Goal: Information Seeking & Learning: Check status

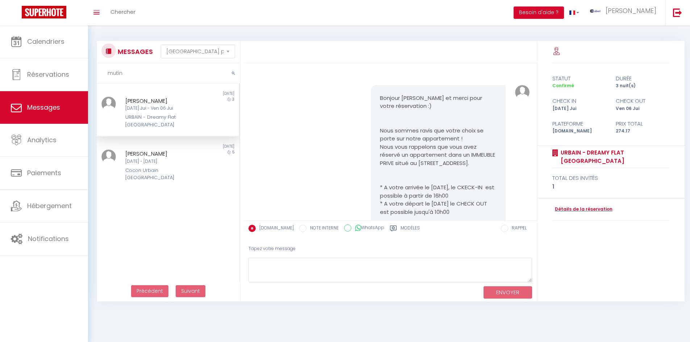
select select "message"
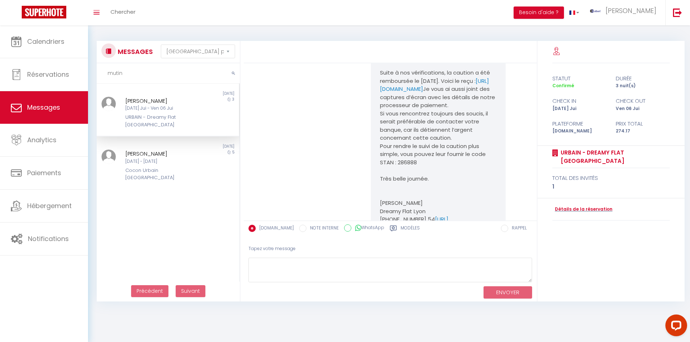
type input "j"
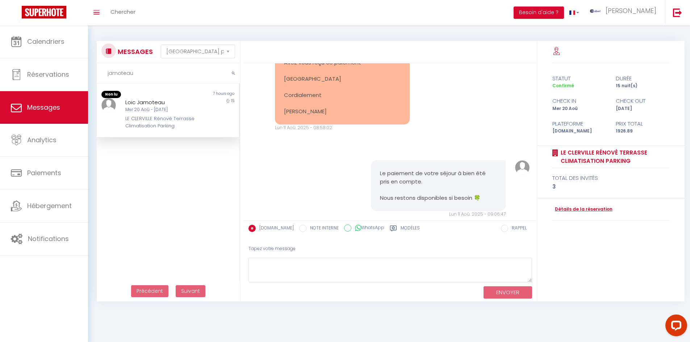
scroll to position [1508, 0]
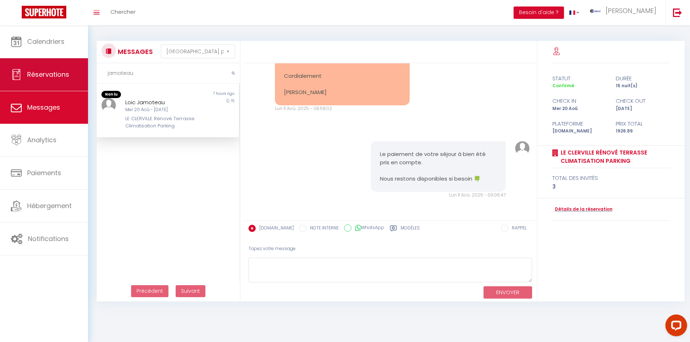
drag, startPoint x: 149, startPoint y: 76, endPoint x: 85, endPoint y: 76, distance: 63.0
click at [85, 76] on div "Questions et aide sur la MIGRATION - Salle Zoom ouverte de 13 à 14h puis de 17h…" at bounding box center [345, 167] width 690 height 285
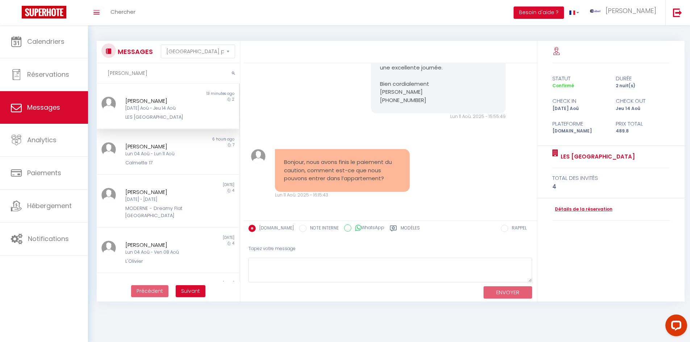
scroll to position [697, 0]
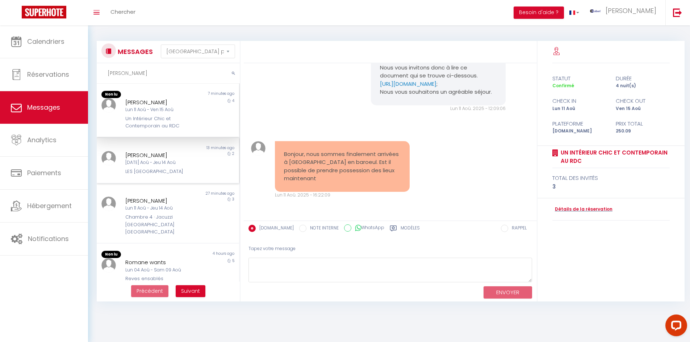
type input "wang"
click at [189, 149] on div "13 minutes ago" at bounding box center [203, 148] width 71 height 6
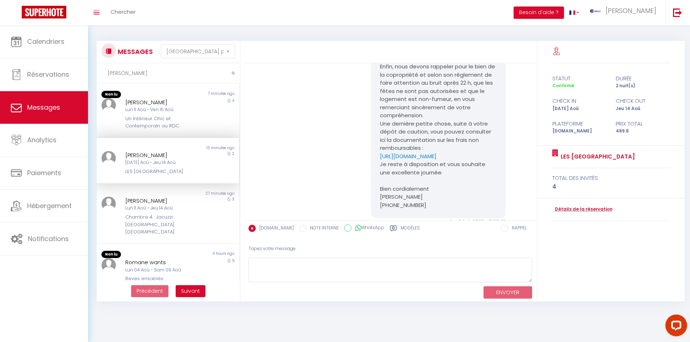
scroll to position [3053, 0]
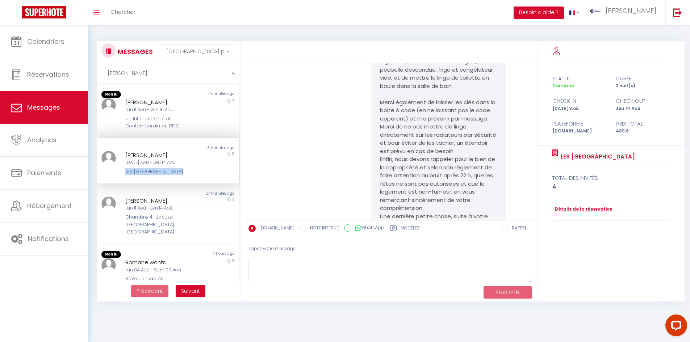
drag, startPoint x: 120, startPoint y: 170, endPoint x: 200, endPoint y: 173, distance: 79.8
click at [200, 173] on div "dexiong wang Mar 12 Aoû - Jeu 14 Aoû LES JARDINS DU THEATRE 2" at bounding box center [168, 163] width 142 height 25
copy div "LES [GEOGRAPHIC_DATA]"
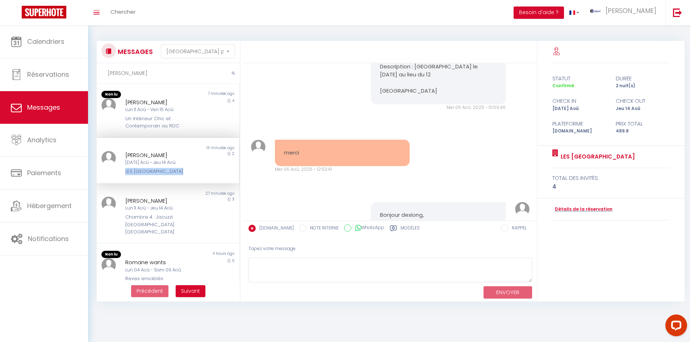
scroll to position [1170, 0]
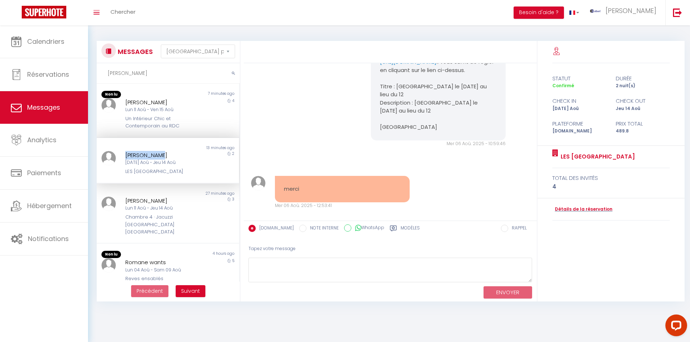
drag, startPoint x: 124, startPoint y: 154, endPoint x: 176, endPoint y: 151, distance: 51.5
click at [176, 151] on div "[PERSON_NAME]" at bounding box center [162, 155] width 74 height 9
copy div "[PERSON_NAME]"
click at [320, 135] on div "Bonjour, Voici le lien pour effectuer le paiement : https://app.superhote.com/#…" at bounding box center [390, 86] width 288 height 152
click at [308, 129] on div "Bonjour, Voici le lien pour effectuer le paiement : https://app.superhote.com/#…" at bounding box center [390, 86] width 288 height 152
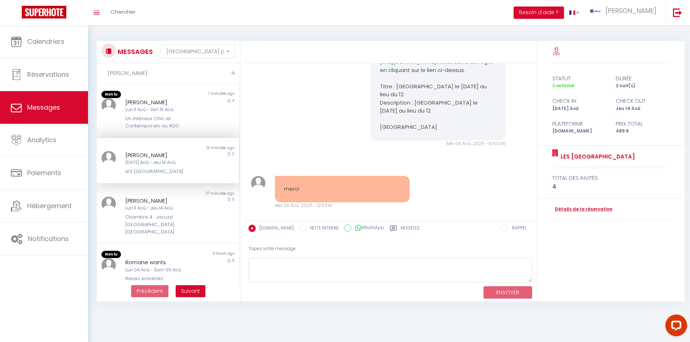
drag, startPoint x: 128, startPoint y: 75, endPoint x: 104, endPoint y: 73, distance: 23.6
click at [104, 73] on input "wang" at bounding box center [168, 73] width 143 height 20
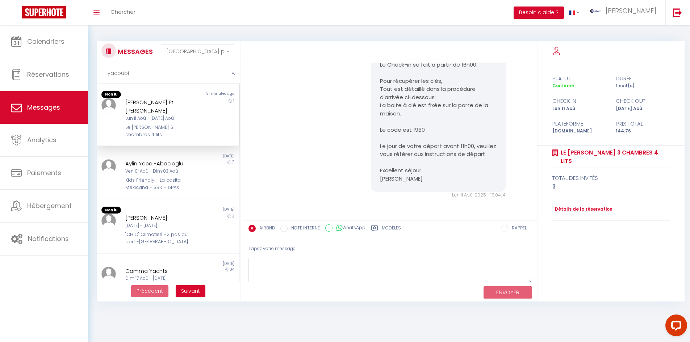
drag, startPoint x: 133, startPoint y: 73, endPoint x: 104, endPoint y: 81, distance: 30.4
click at [104, 81] on input "yacoubi" at bounding box center [168, 73] width 143 height 20
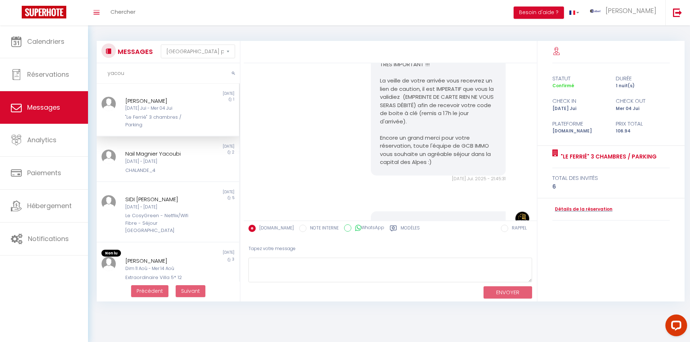
scroll to position [2841, 0]
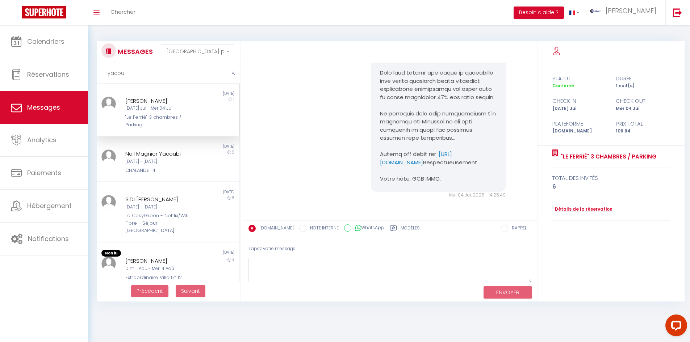
click at [195, 117] on div "sonia Yacoubi Mar 03 Jui - Mer 04 Jui "Le Ferrié" 3 chambres / Parking" at bounding box center [161, 113] width 83 height 32
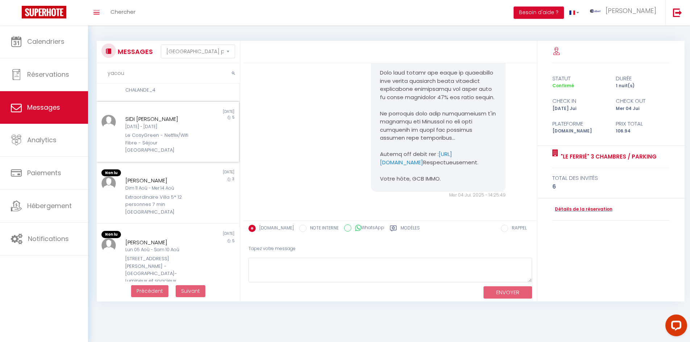
scroll to position [0, 0]
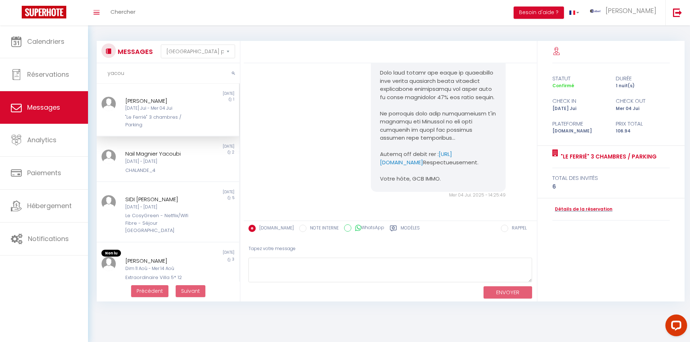
drag, startPoint x: 146, startPoint y: 69, endPoint x: 89, endPoint y: 76, distance: 56.9
click at [89, 76] on div "MESSAGES Trier par date de réservation Trier par date de message yacou Non lu 2…" at bounding box center [389, 167] width 602 height 285
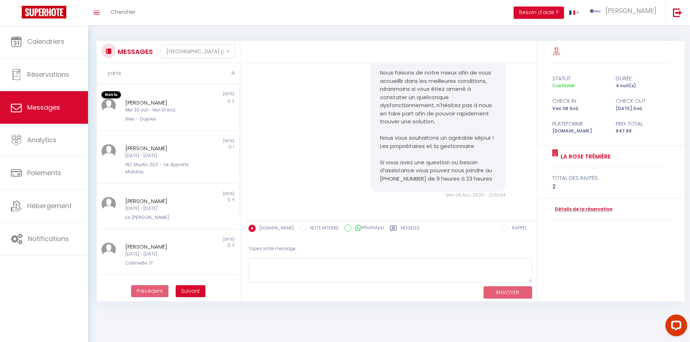
scroll to position [95, 0]
type input "yanis"
drag, startPoint x: 150, startPoint y: 79, endPoint x: 105, endPoint y: 79, distance: 44.9
click at [105, 79] on input "yanis" at bounding box center [168, 73] width 143 height 20
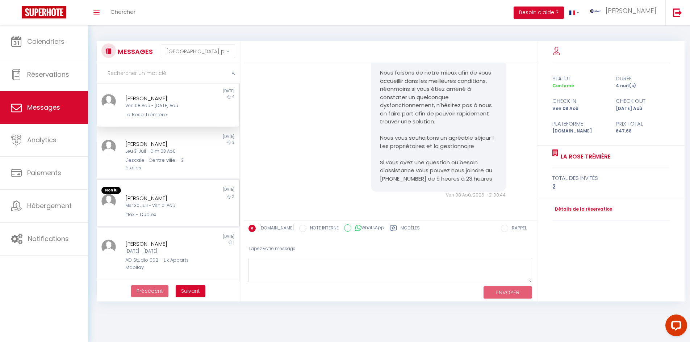
scroll to position [0, 0]
click at [144, 67] on input "text" at bounding box center [168, 73] width 143 height 20
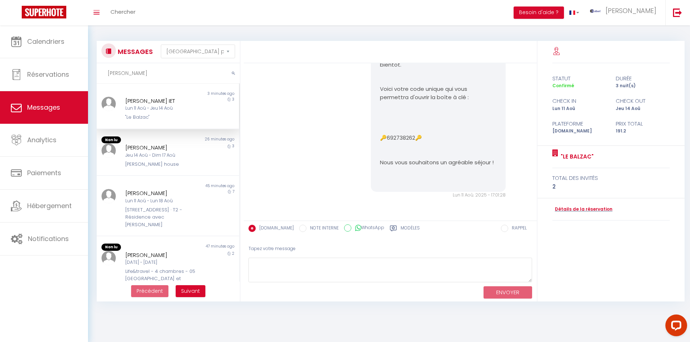
type input "carlos"
click at [193, 114] on div ""Le Balzac"" at bounding box center [162, 117] width 74 height 7
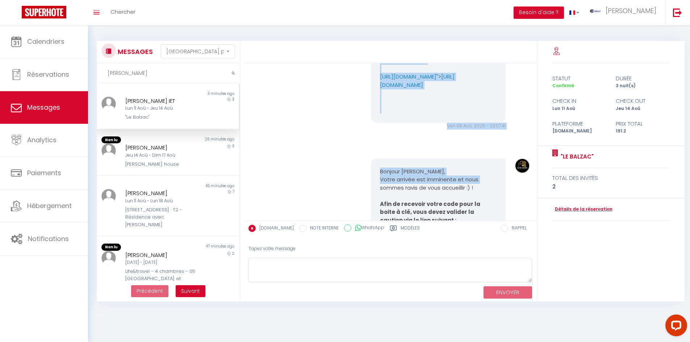
scroll to position [499, 0]
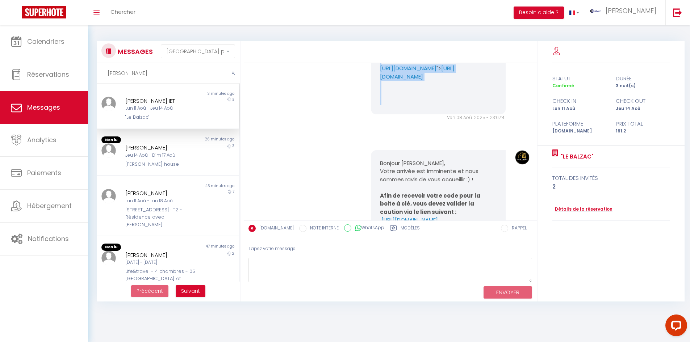
drag, startPoint x: 391, startPoint y: 108, endPoint x: 472, endPoint y: 143, distance: 88.7
copy pre "-IMPORTANT- Vous trouverez dans ce lien la procédure d'arrivée et le règlement …"
drag, startPoint x: 128, startPoint y: 101, endPoint x: 203, endPoint y: 99, distance: 75.4
click at [203, 99] on div "carlos QUINTERO IET Lun 11 Aoû - Jeu 14 Aoû "Le Balzac" 3" at bounding box center [168, 109] width 142 height 25
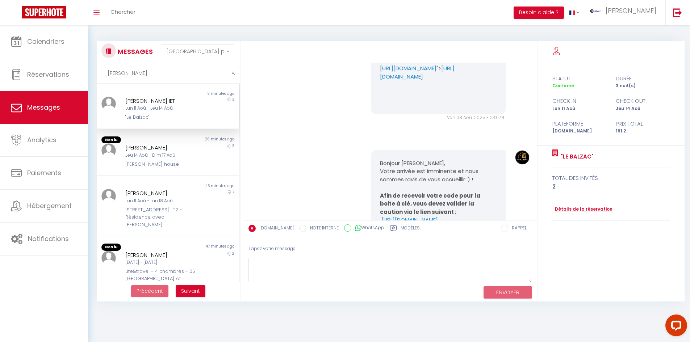
click at [156, 90] on div "Non lu 3 minutes ago carlos QUINTERO IET Lun 11 Aoû - Jeu 14 Aoû "Le Balzac" 3" at bounding box center [168, 107] width 142 height 46
drag, startPoint x: 120, startPoint y: 98, endPoint x: 186, endPoint y: 97, distance: 66.7
click at [186, 97] on div "carlos QUINTERO IET Lun 11 Aoû - Jeu 14 Aoû "Le Balzac"" at bounding box center [161, 109] width 83 height 25
copy div "carlos QUINTERO IET"
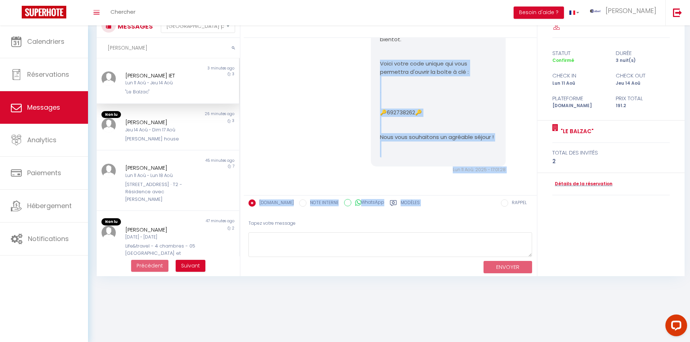
scroll to position [1053, 0]
drag, startPoint x: 378, startPoint y: 126, endPoint x: 492, endPoint y: 149, distance: 116.4
click at [492, 149] on div "Votre arrivée au "Le Balzac" est pour très bientôt. Voici votre code unique qui…" at bounding box center [438, 92] width 135 height 149
copy pre "Voici votre code unique qui vous permettra d'ouvrir la boîte à clé : 🔑692738262…"
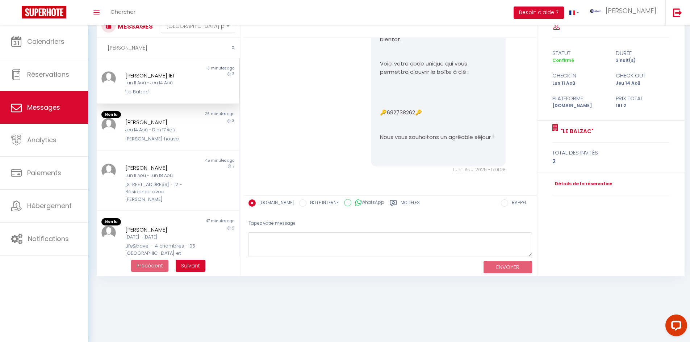
drag, startPoint x: 143, startPoint y: 45, endPoint x: 109, endPoint y: 52, distance: 34.5
click at [109, 52] on input "carlos" at bounding box center [168, 48] width 143 height 20
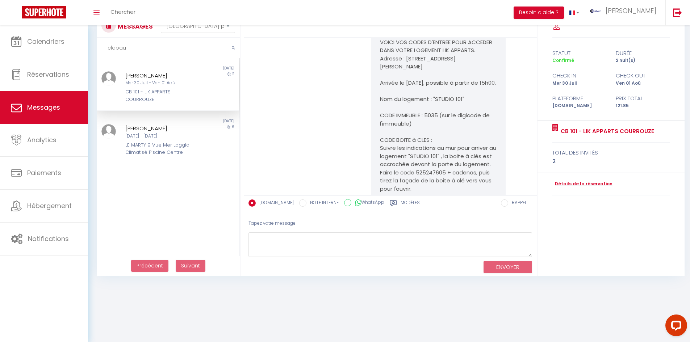
scroll to position [3577, 0]
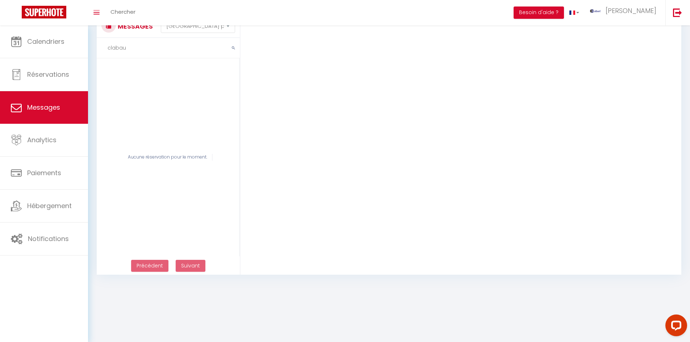
click at [136, 48] on input "clabau" at bounding box center [168, 48] width 143 height 20
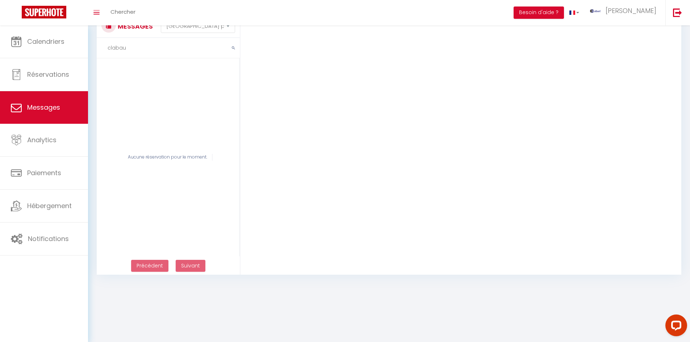
click at [136, 48] on input "clabau" at bounding box center [168, 48] width 143 height 20
click at [139, 51] on input "clabau" at bounding box center [168, 48] width 143 height 20
type input "c"
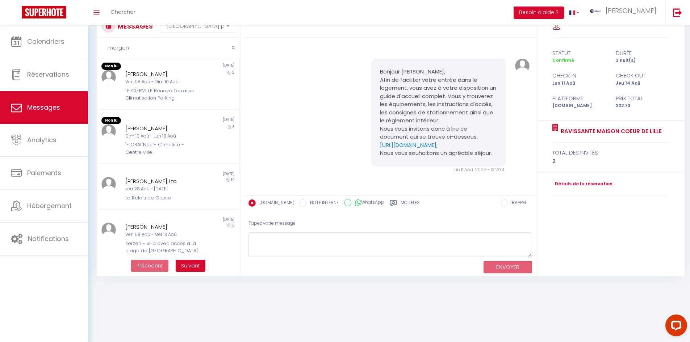
scroll to position [0, 0]
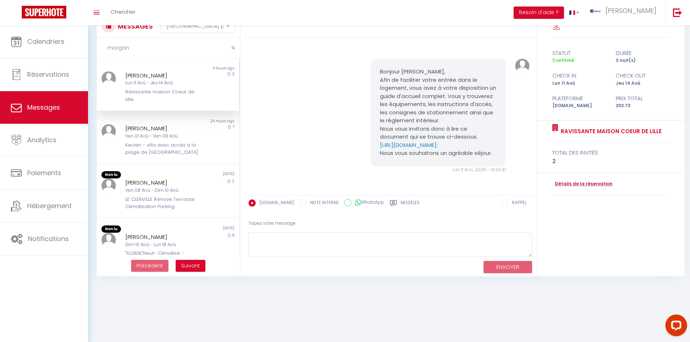
drag, startPoint x: 137, startPoint y: 50, endPoint x: 104, endPoint y: 50, distance: 33.0
click at [104, 50] on input "morgan" at bounding box center [168, 48] width 143 height 20
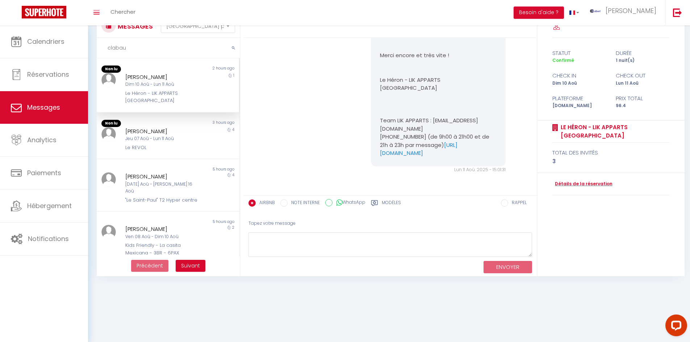
scroll to position [2327, 0]
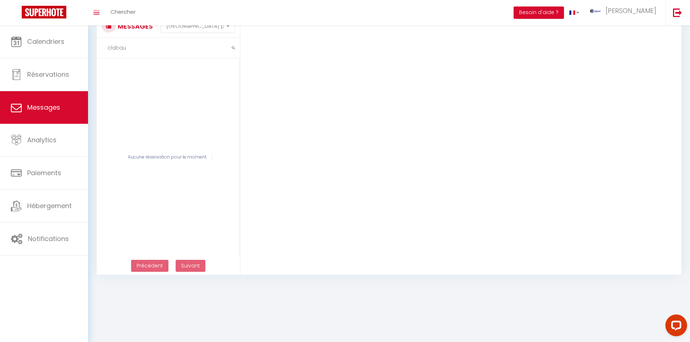
drag, startPoint x: 135, startPoint y: 53, endPoint x: 107, endPoint y: 52, distance: 28.3
click at [107, 52] on input "clabau" at bounding box center [168, 48] width 143 height 20
type input "clabau"
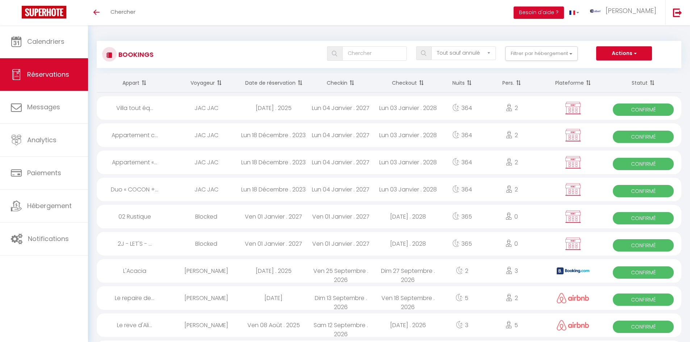
select select "not_cancelled"
click at [555, 52] on button "Filtrer par hébergement" at bounding box center [541, 53] width 72 height 14
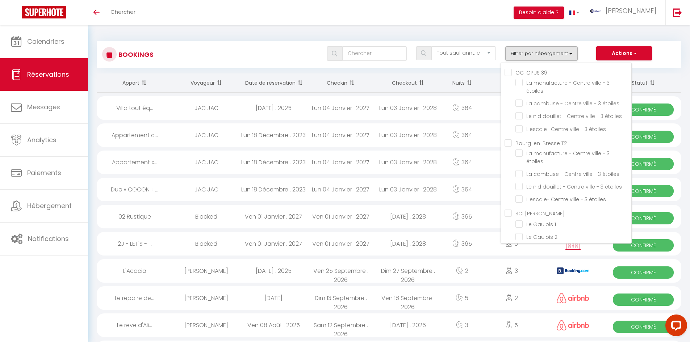
scroll to position [18551, 0]
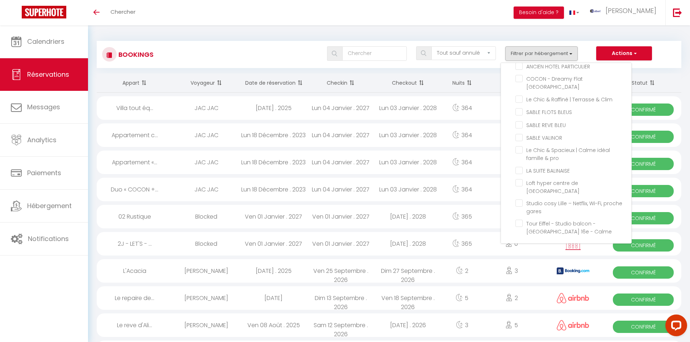
checkbox input "true"
checkbox input "false"
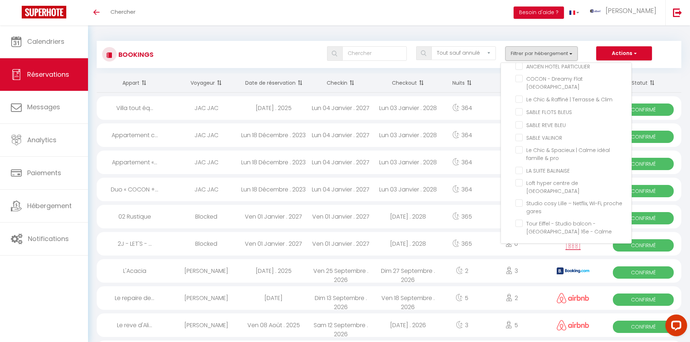
checkbox input "false"
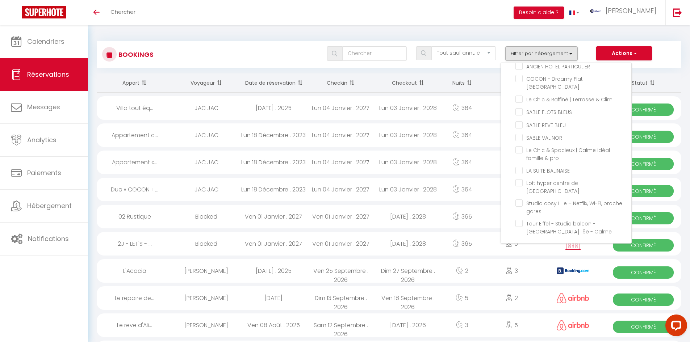
checkbox input "false"
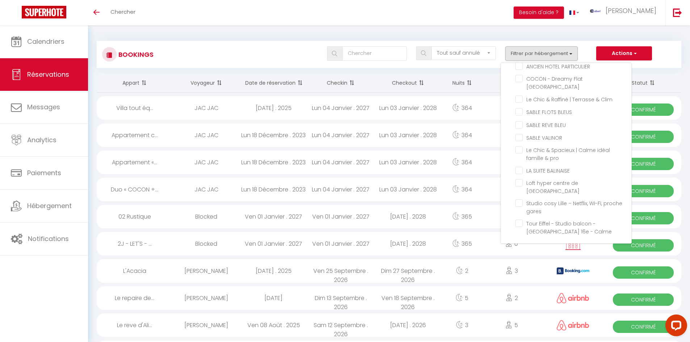
checkbox input "false"
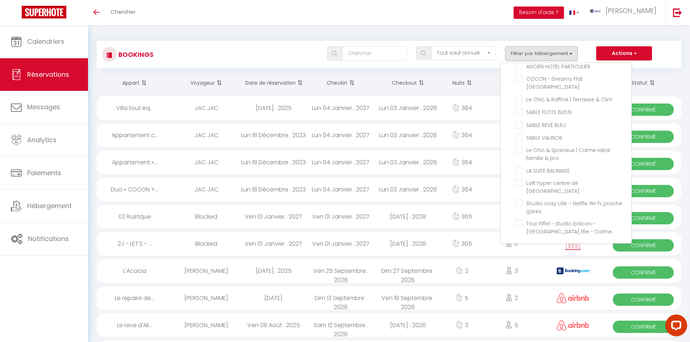
checkbox input "false"
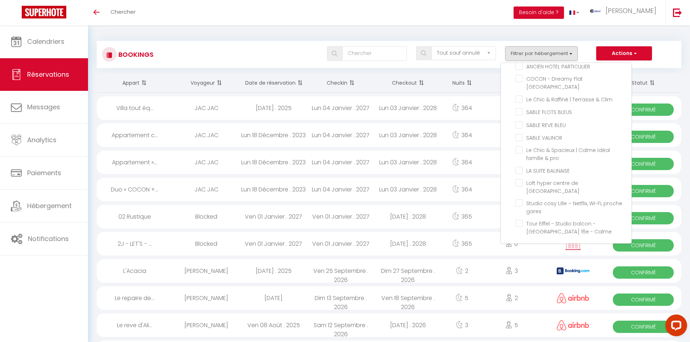
checkbox input "false"
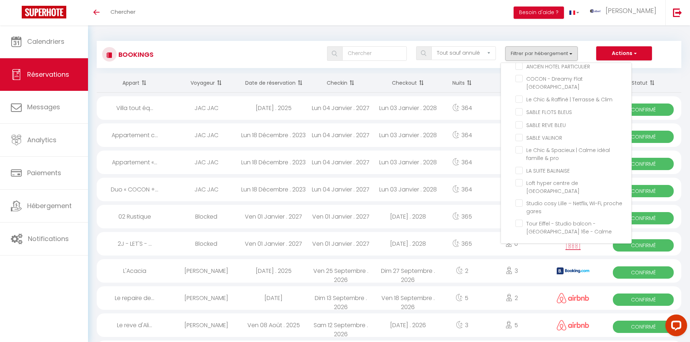
checkbox input "false"
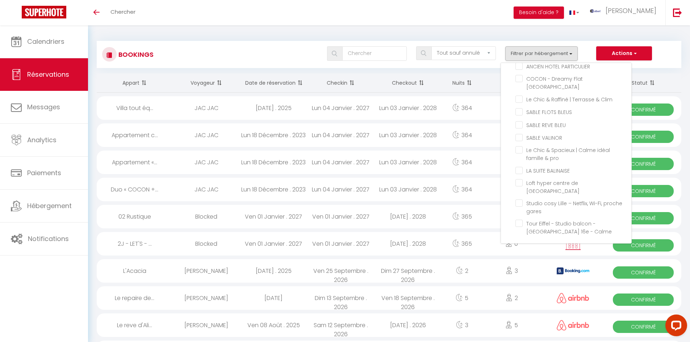
checkbox input "false"
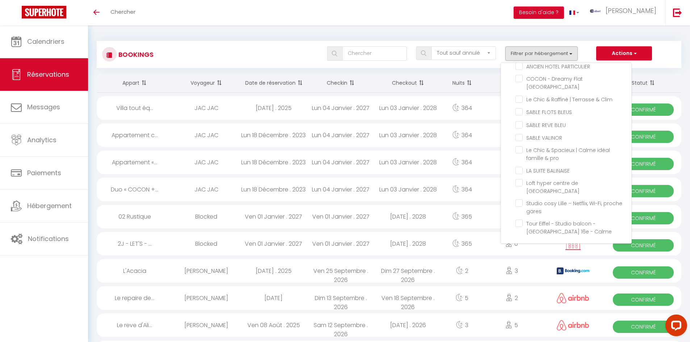
checkbox input "false"
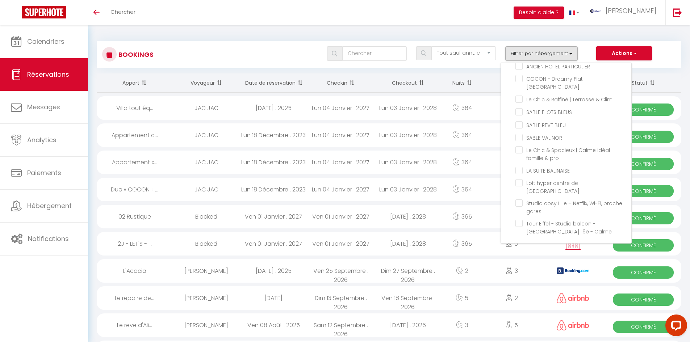
checkbox input "false"
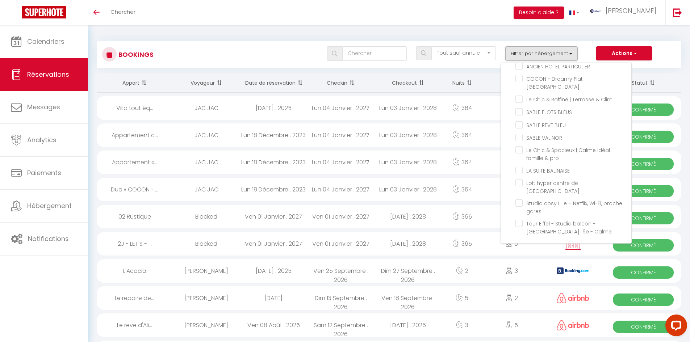
checkbox input "false"
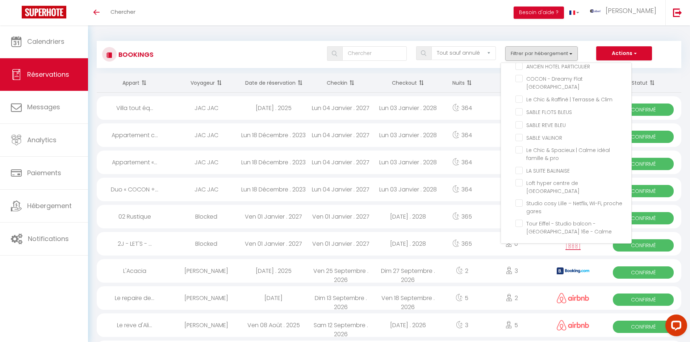
checkbox input "false"
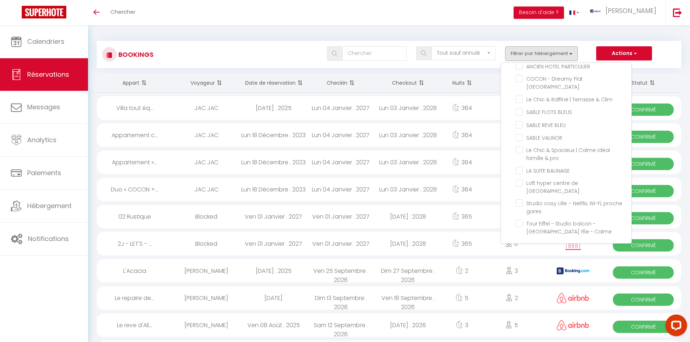
checkbox input "false"
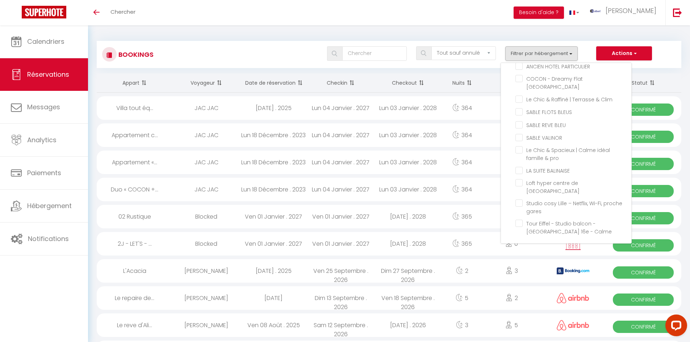
checkbox input "false"
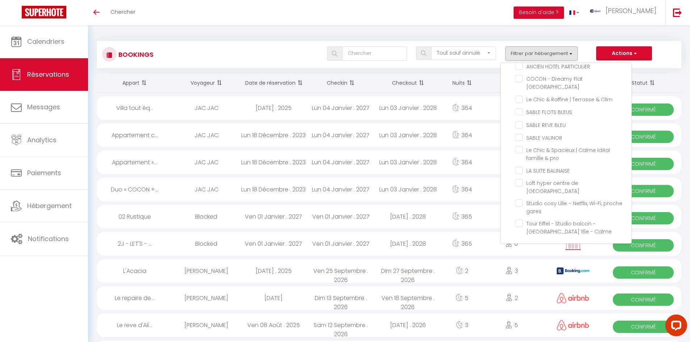
checkbox input "false"
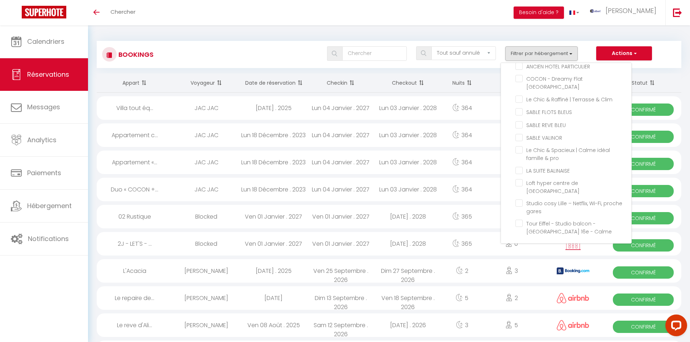
checkbox input "false"
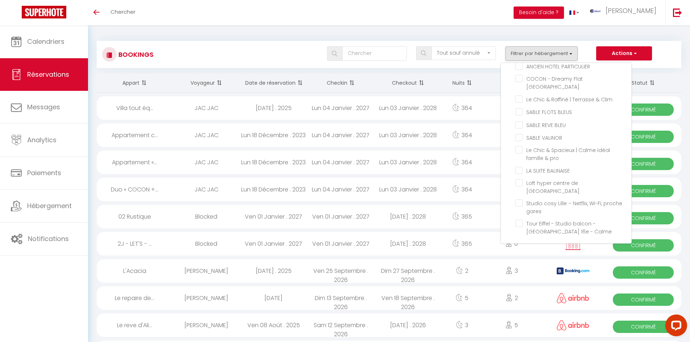
checkbox input "false"
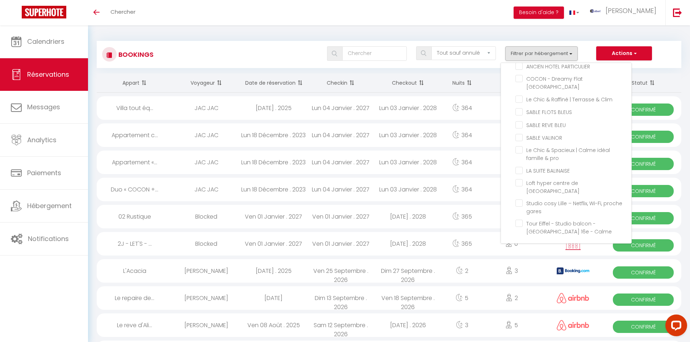
checkbox input "false"
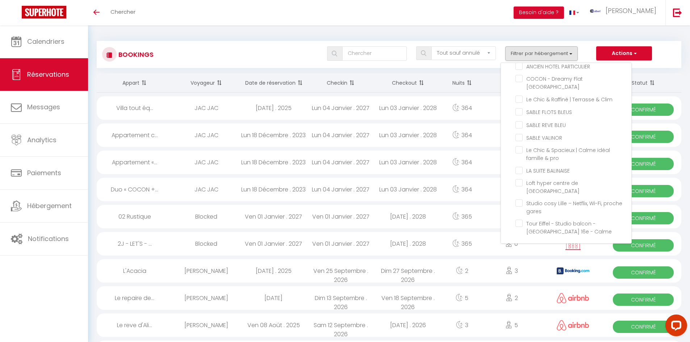
checkbox input "false"
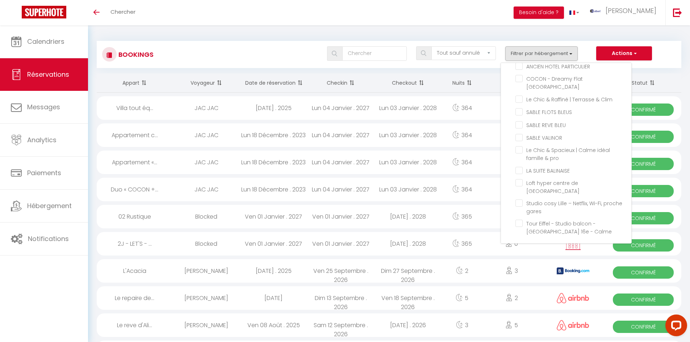
checkbox input "false"
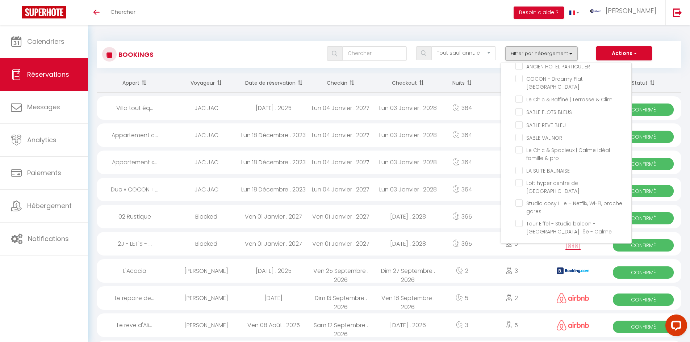
checkbox input "false"
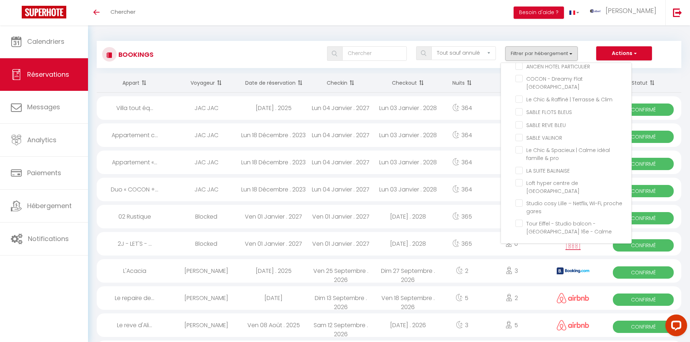
checkbox input "false"
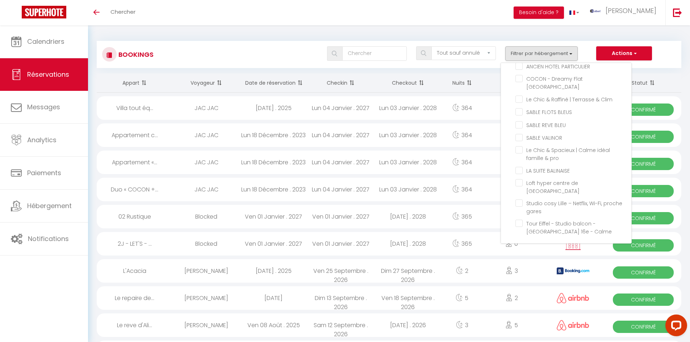
checkbox input "false"
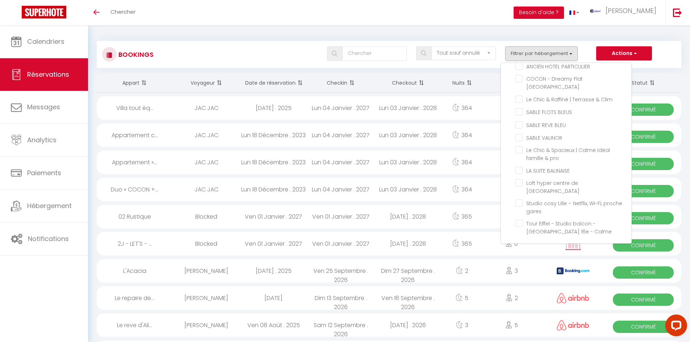
checkbox input "false"
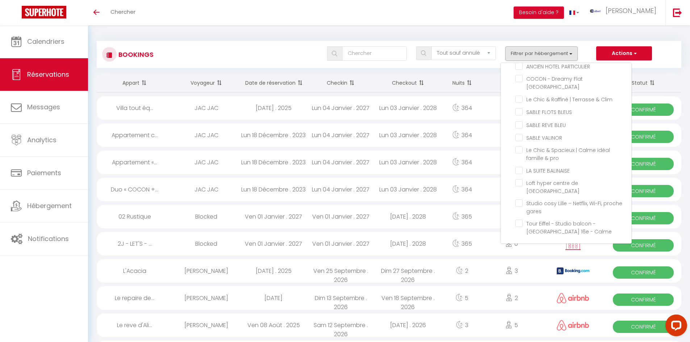
checkbox input "false"
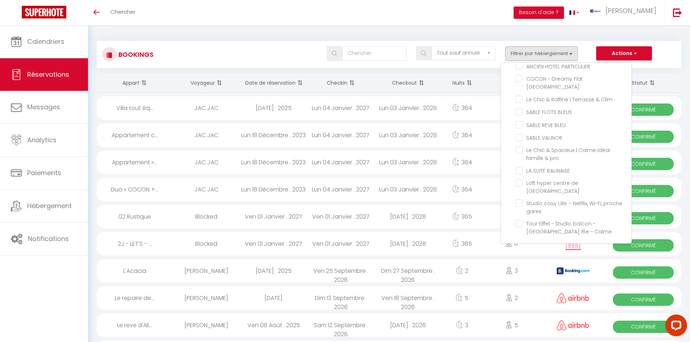
checkbox input "false"
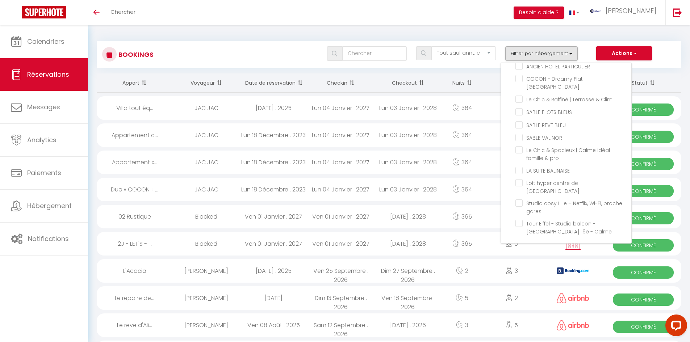
checkbox input "false"
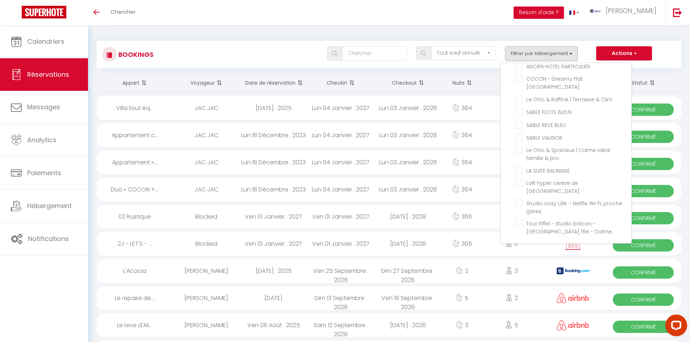
checkbox input "false"
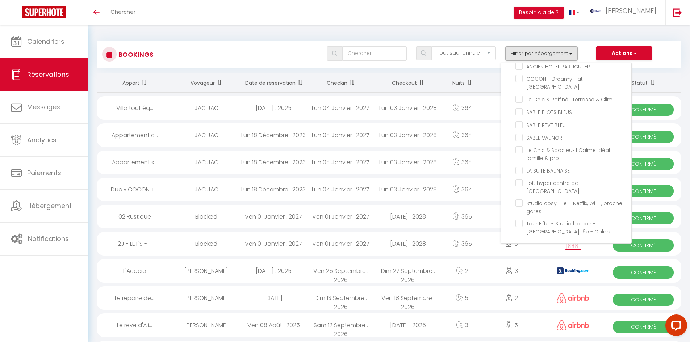
checkbox input "false"
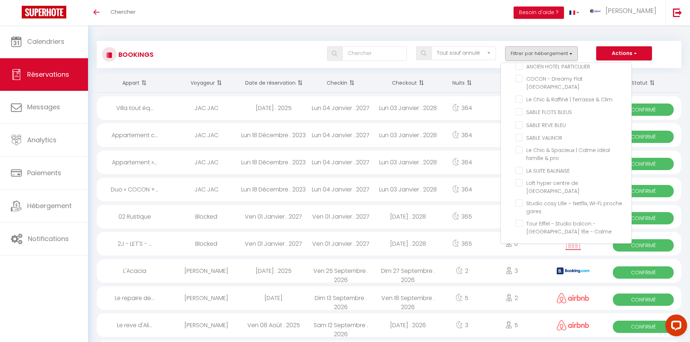
checkbox input "false"
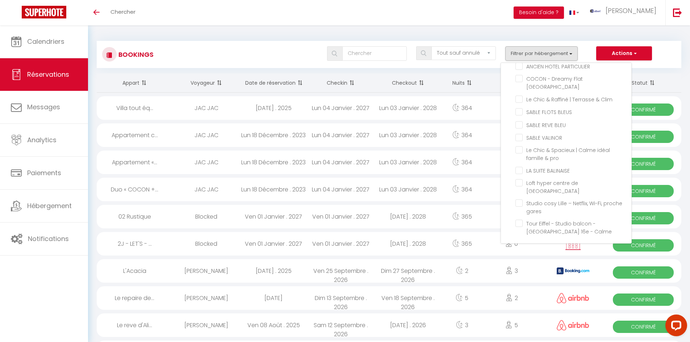
checkbox input "false"
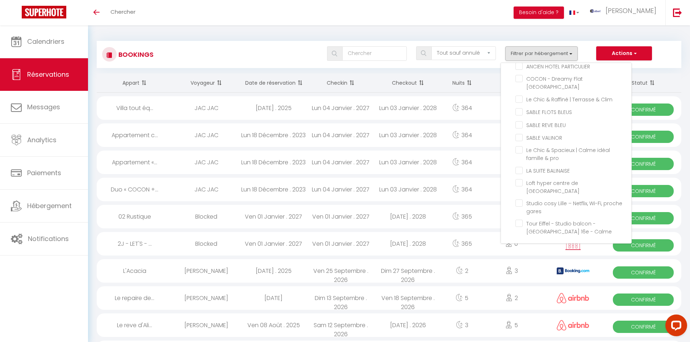
checkbox input "false"
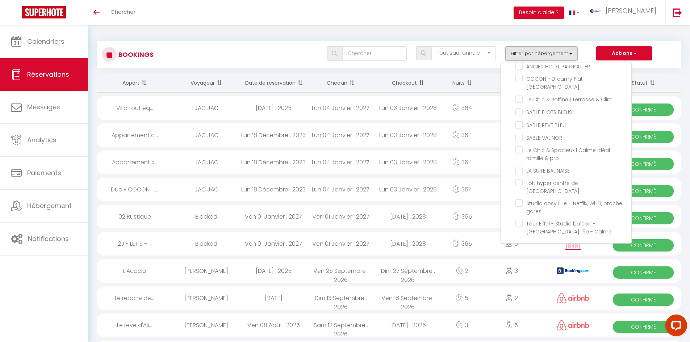
checkbox input "false"
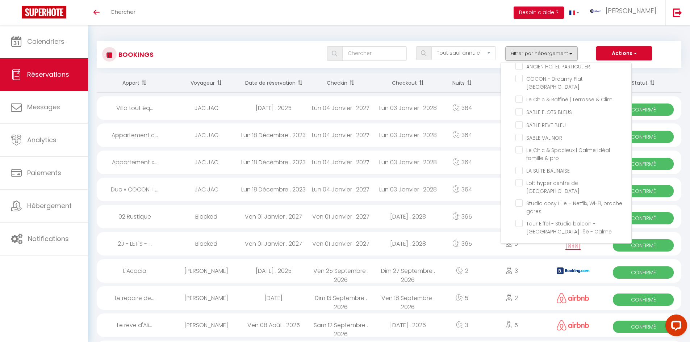
checkbox input "false"
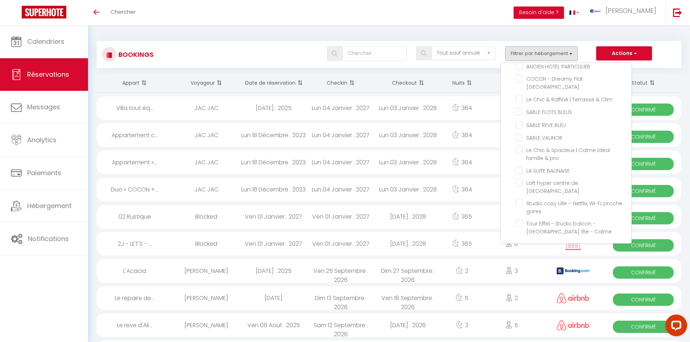
checkbox input "false"
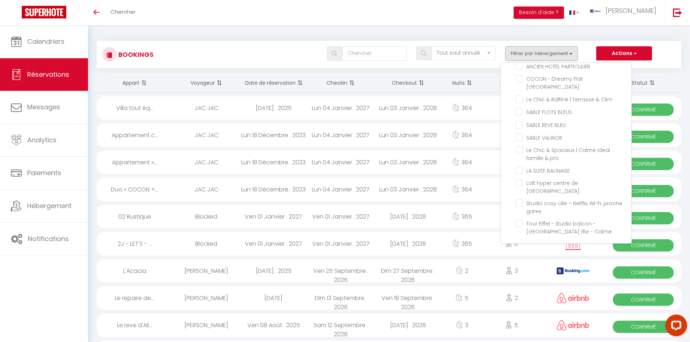
checkbox input "false"
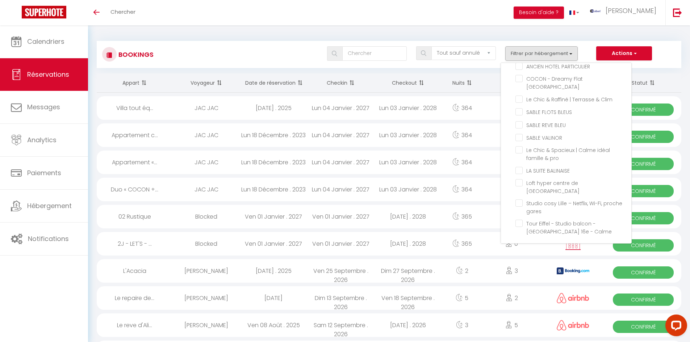
checkbox input "false"
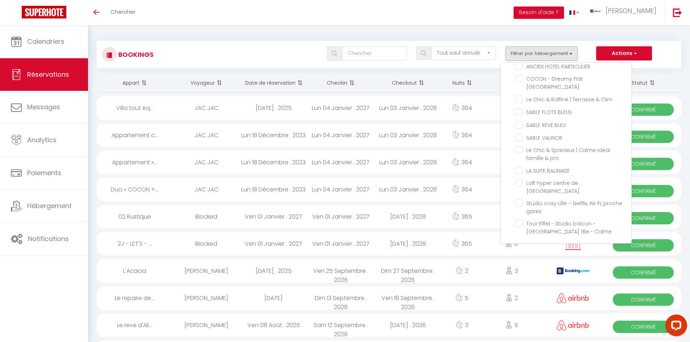
checkbox input "false"
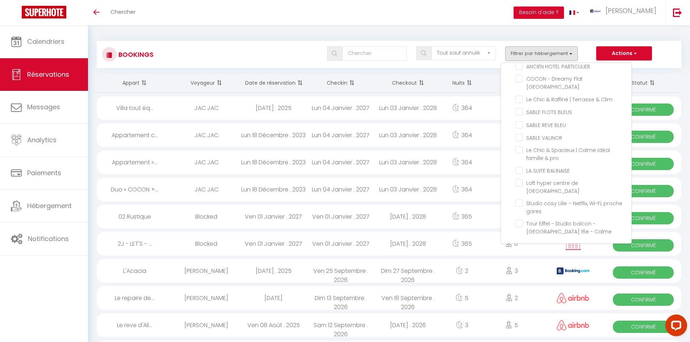
checkbox input "false"
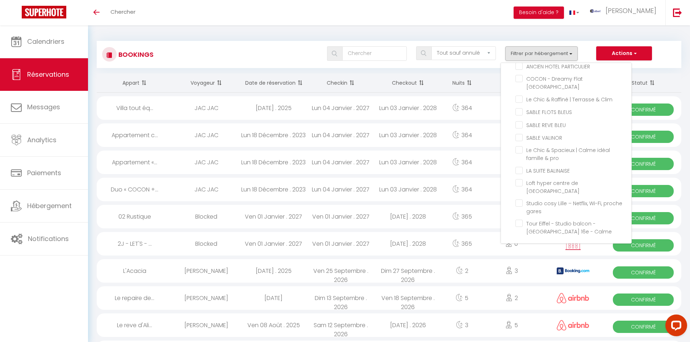
checkbox input "false"
click at [334, 42] on div "Bookings Tous les statuts Annulé Confirmé Non Confirmé Tout sauf annulé No Show…" at bounding box center [389, 54] width 585 height 27
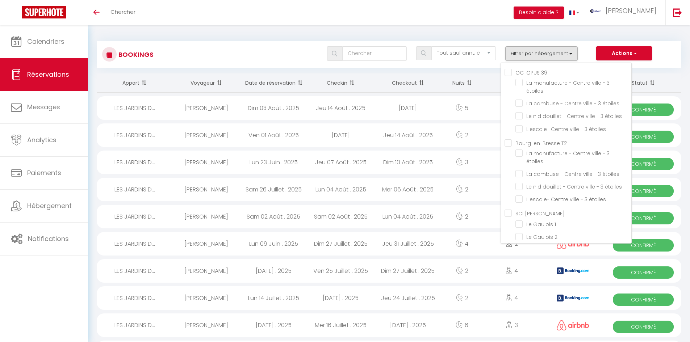
select select "not_cancelled"
checkbox input "false"
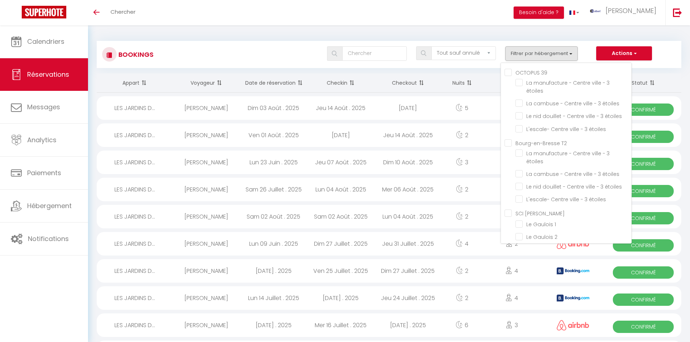
checkbox input "false"
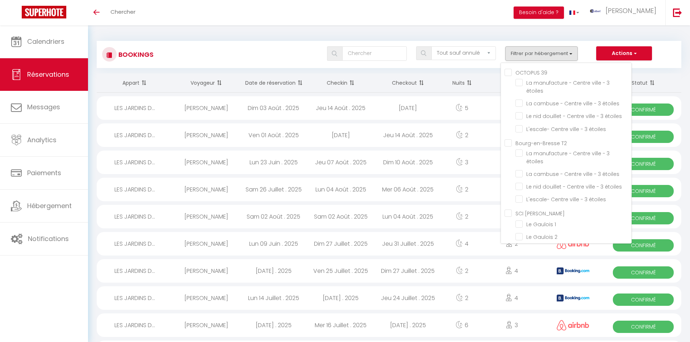
checkbox input "false"
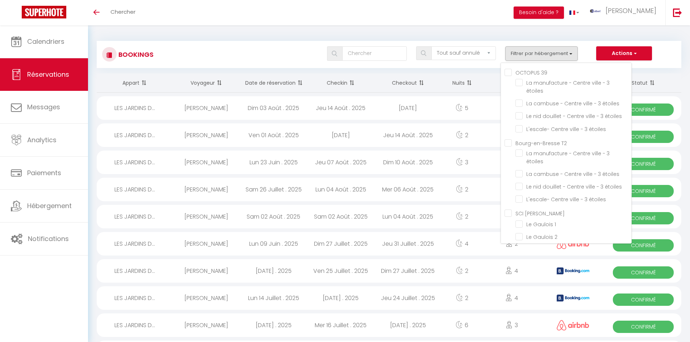
checkbox input "false"
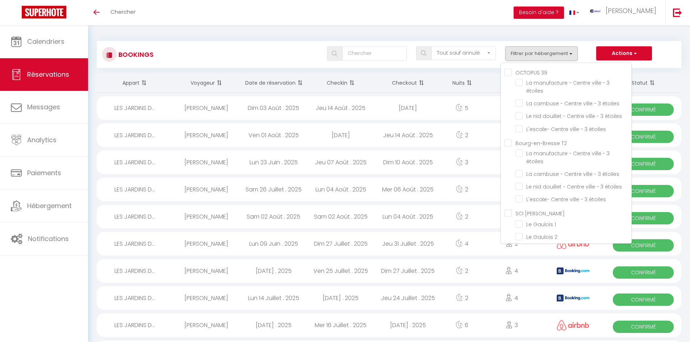
checkbox input "false"
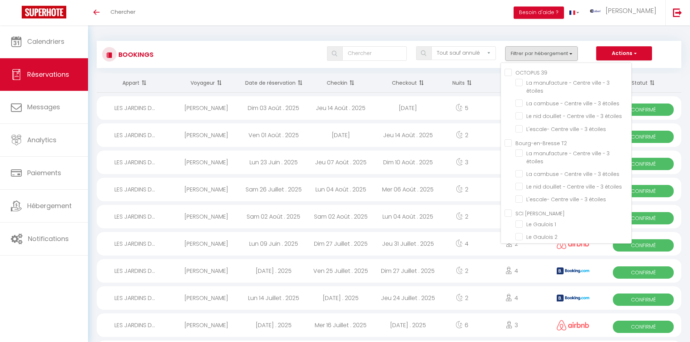
checkbox input "false"
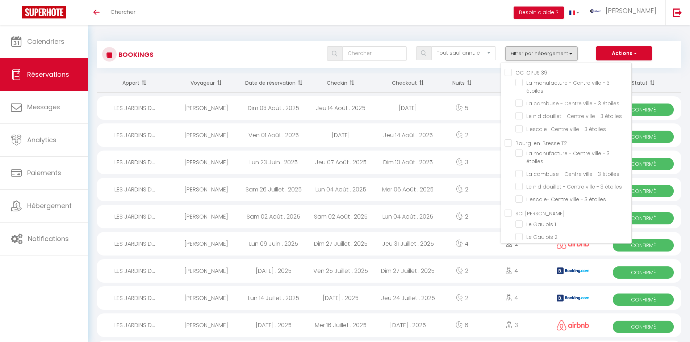
checkbox input "false"
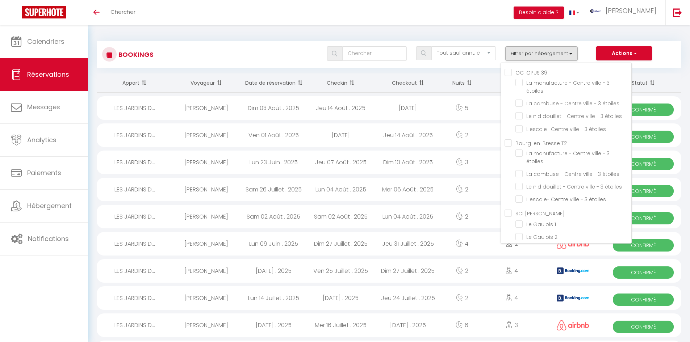
checkbox input "false"
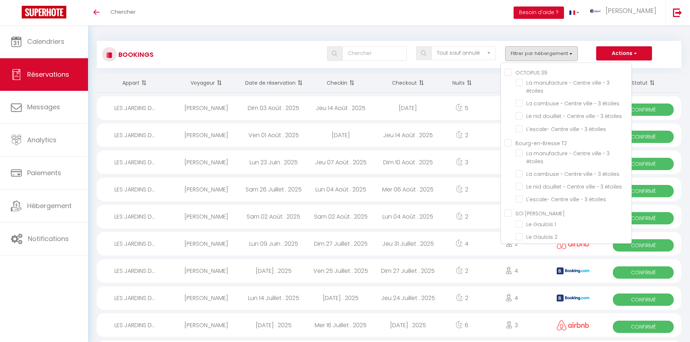
checkbox input "false"
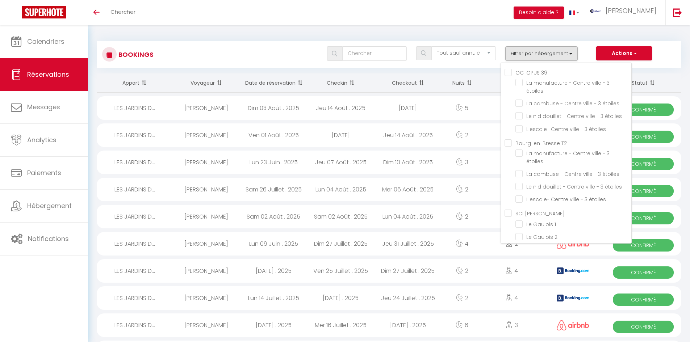
checkbox input "false"
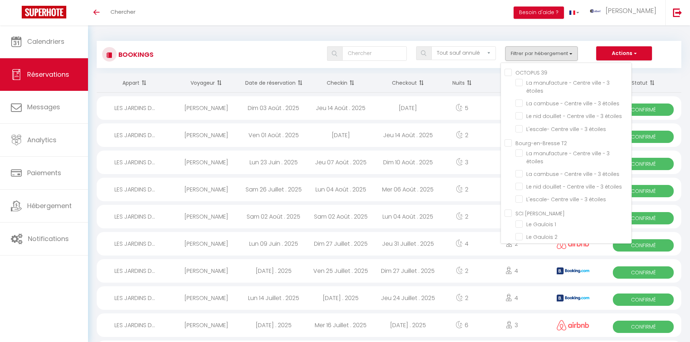
checkbox input "false"
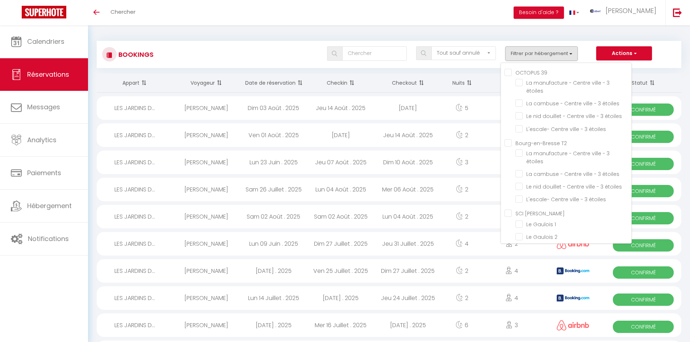
checkbox input "false"
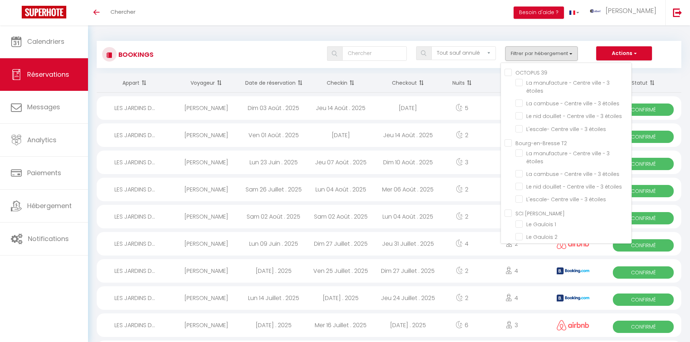
checkbox input "false"
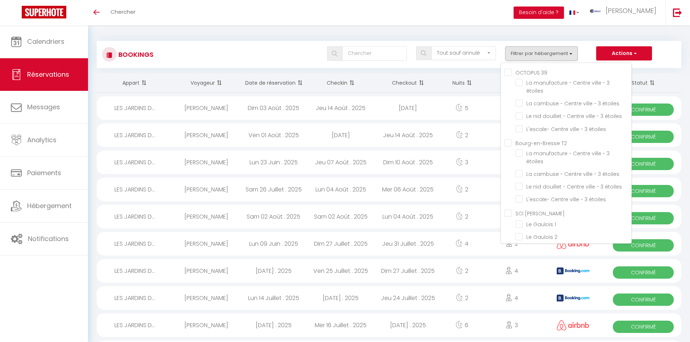
checkbox input "false"
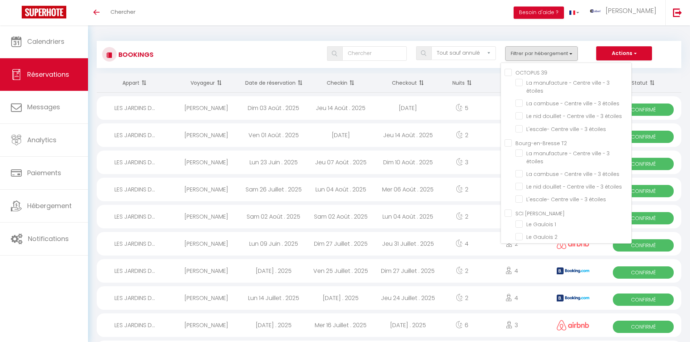
checkbox input "false"
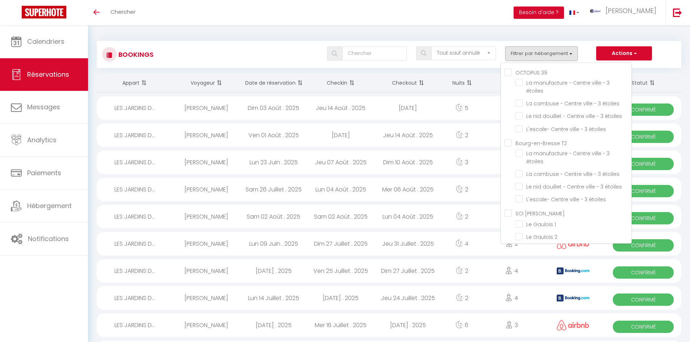
checkbox input "false"
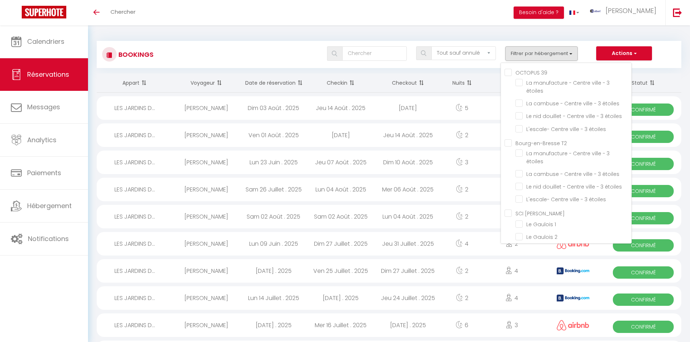
checkbox input "false"
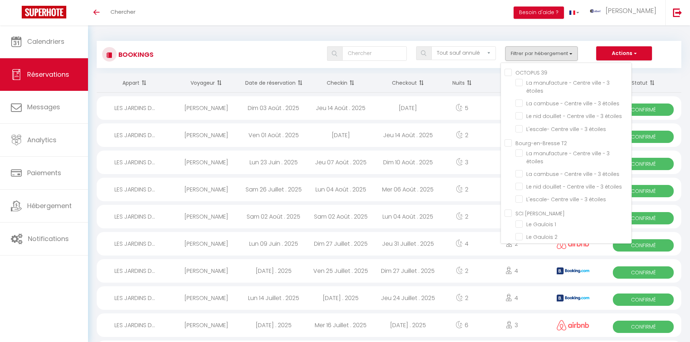
checkbox input "false"
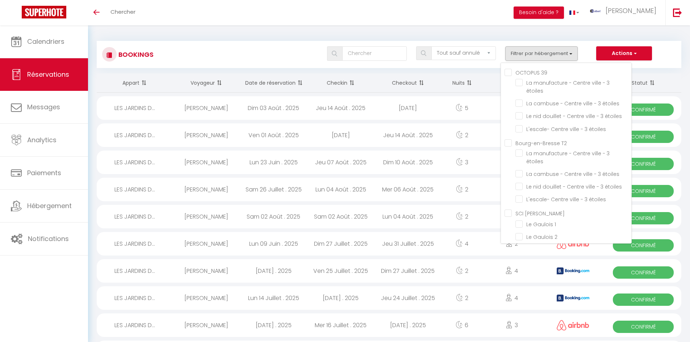
checkbox input "false"
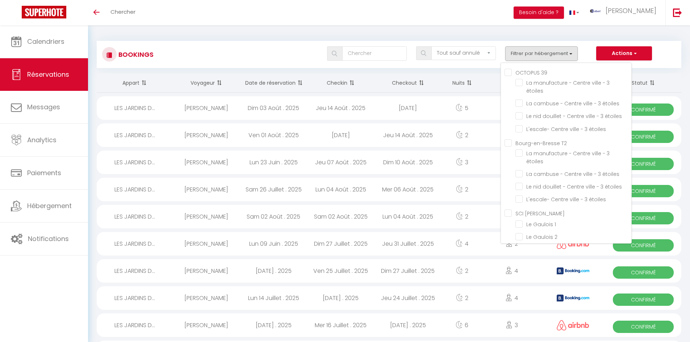
checkbox input "false"
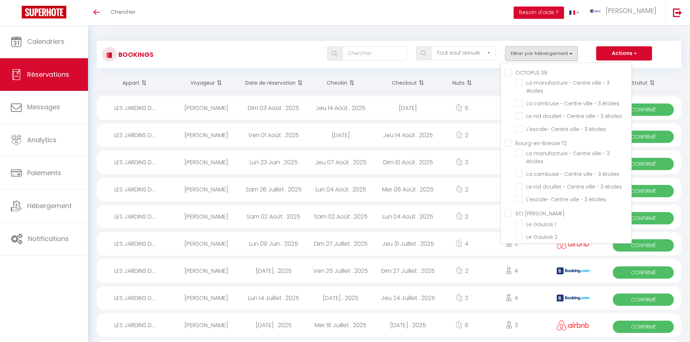
checkbox input "false"
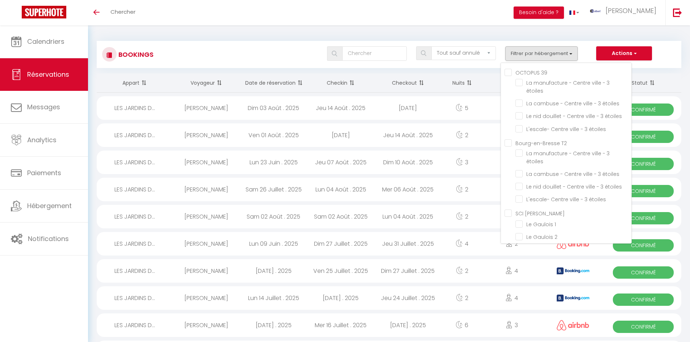
checkbox input "false"
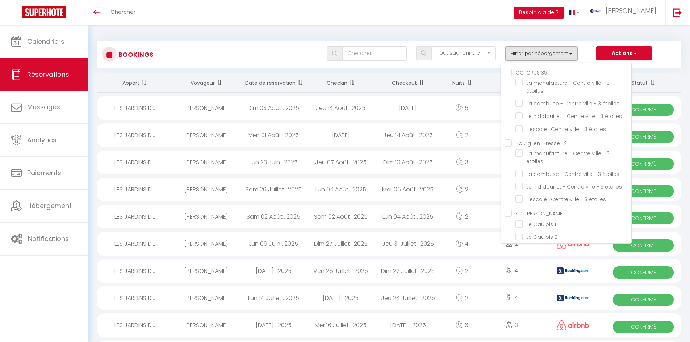
checkbox input "false"
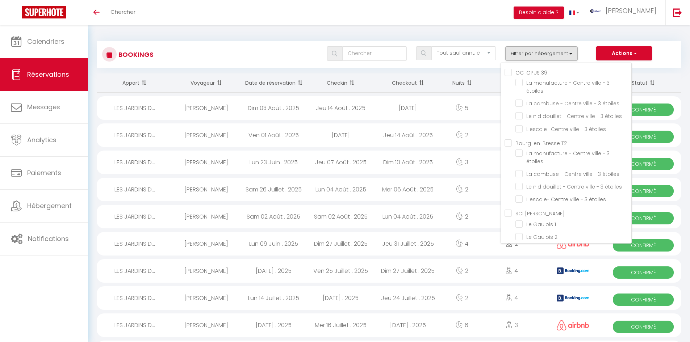
checkbox input "false"
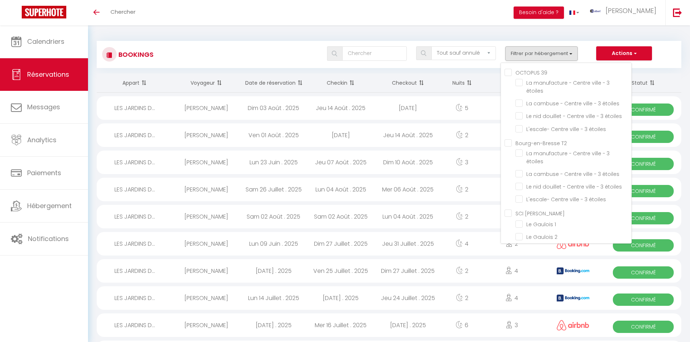
checkbox input "false"
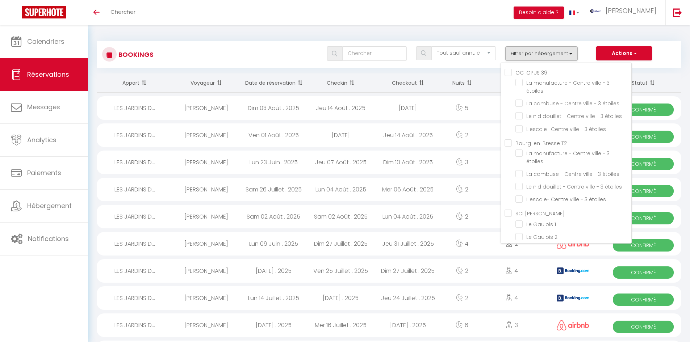
checkbox input "false"
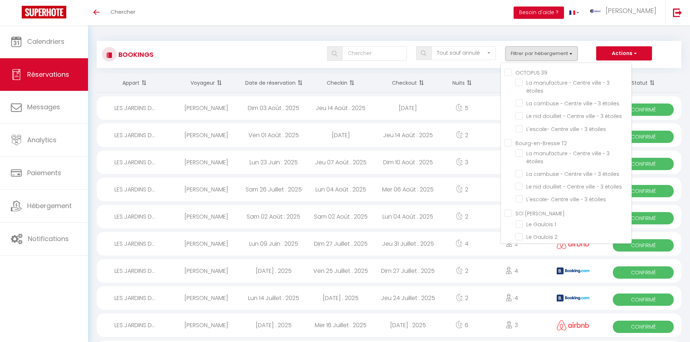
checkbox input "false"
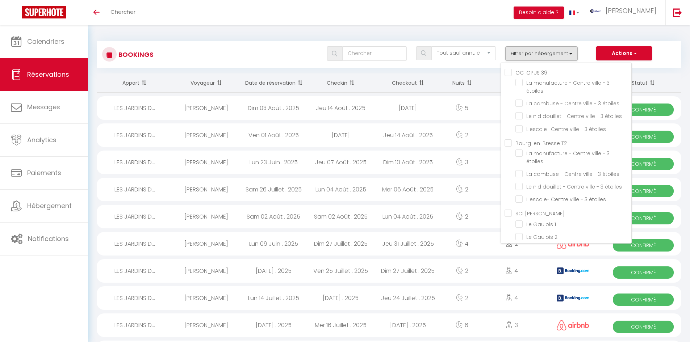
checkbox input "false"
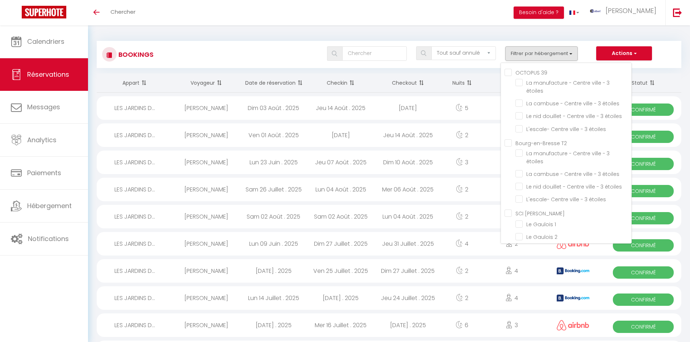
checkbox input "false"
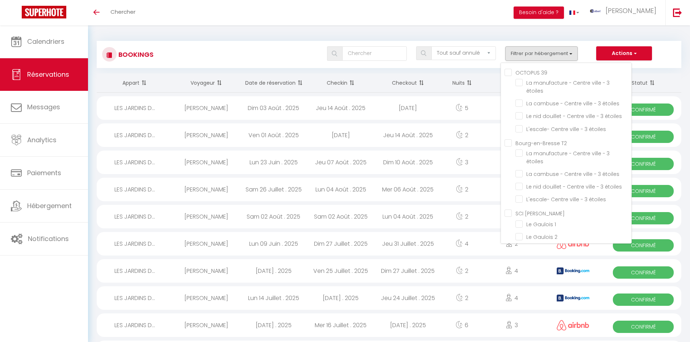
checkbox input "false"
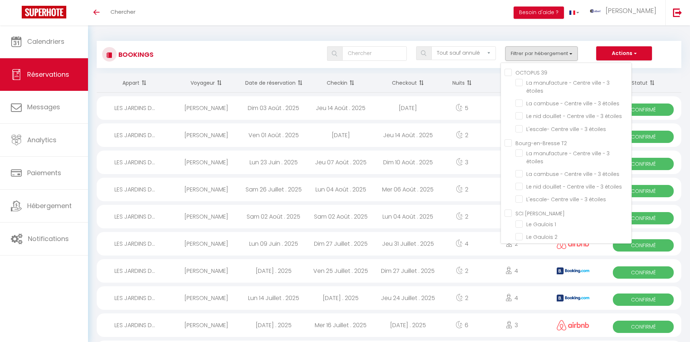
checkbox input "false"
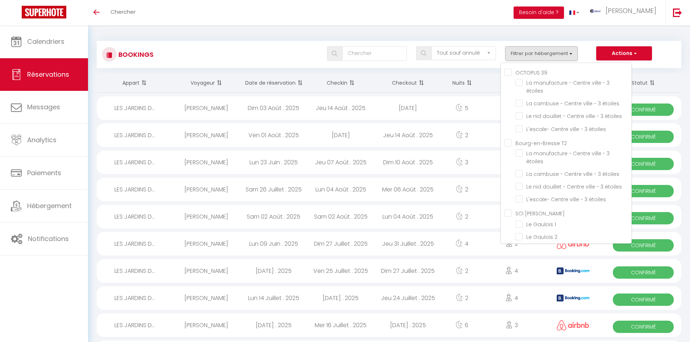
checkbox input "false"
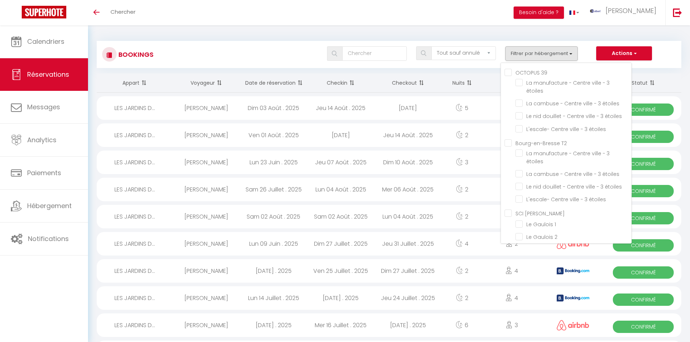
checkbox input "false"
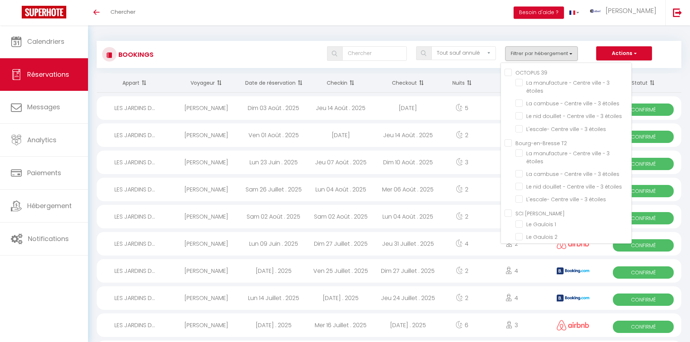
checkbox input "false"
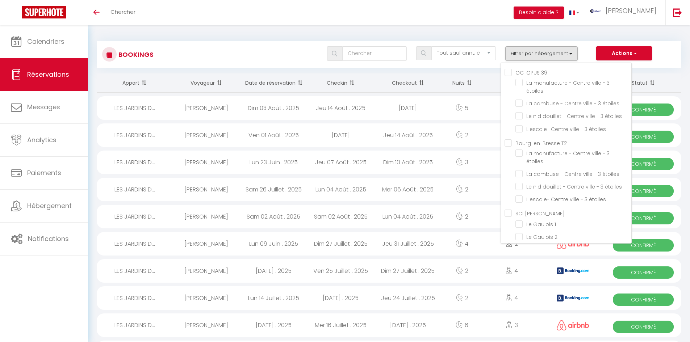
checkbox input "false"
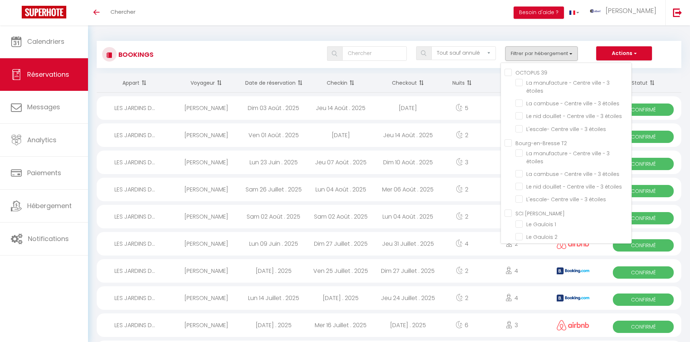
checkbox input "false"
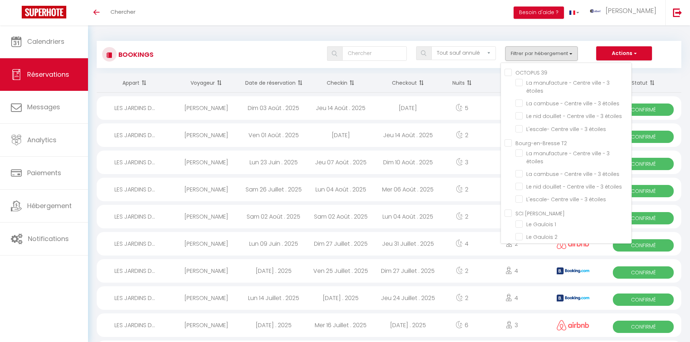
checkbox input "false"
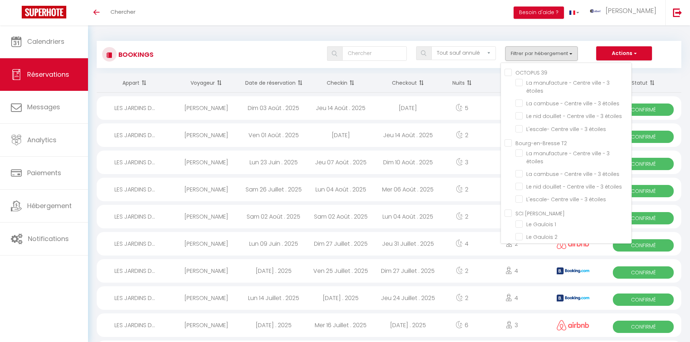
checkbox input "false"
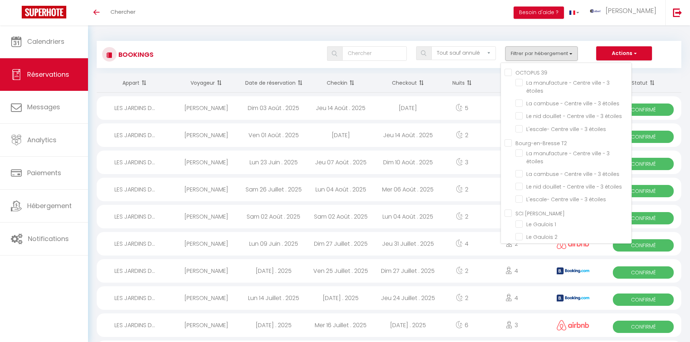
checkbox input "false"
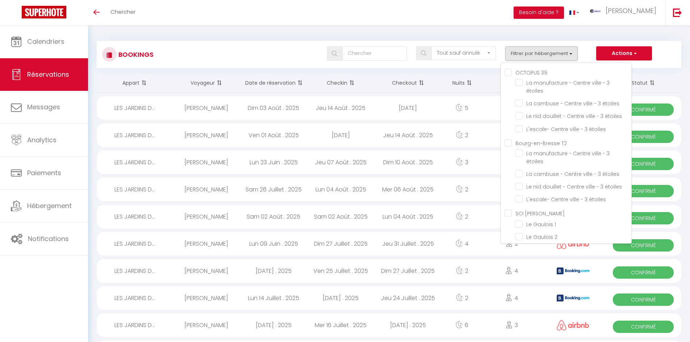
checkbox input "false"
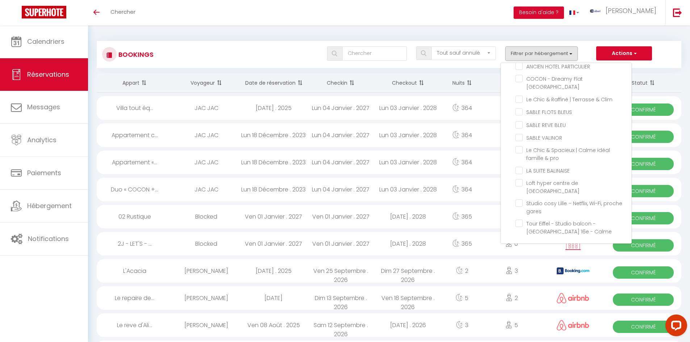
drag, startPoint x: 262, startPoint y: 17, endPoint x: 213, endPoint y: 29, distance: 49.6
click at [259, 17] on div "Toggle menubar Chercher BUTTON Besoin d'aide ? albert Paramètres" at bounding box center [369, 12] width 632 height 25
